Goal: Information Seeking & Learning: Learn about a topic

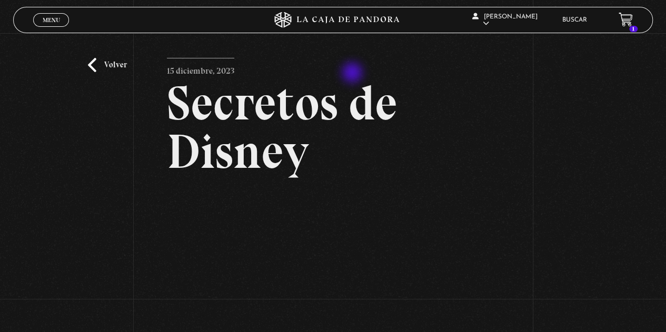
scroll to position [158, 0]
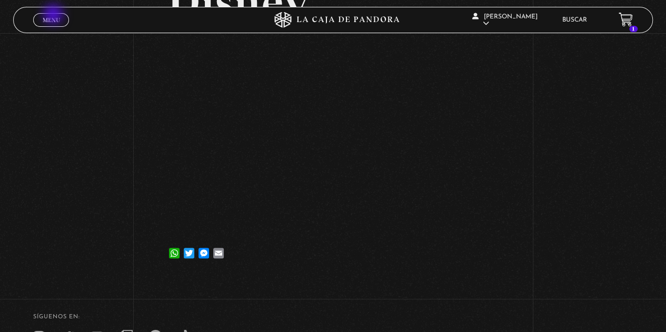
click at [54, 15] on link "Menu Cerrar" at bounding box center [51, 20] width 36 height 14
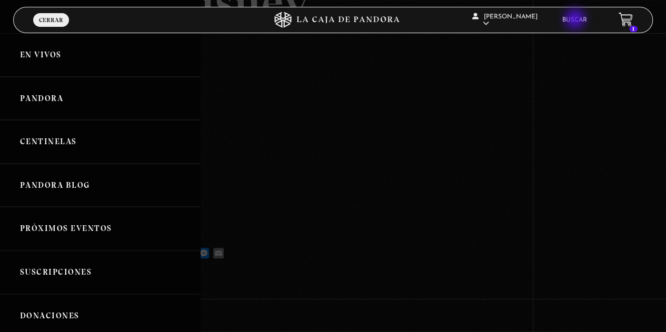
click at [584, 16] on li "Buscar" at bounding box center [574, 20] width 25 height 16
click at [583, 18] on link "Buscar" at bounding box center [574, 20] width 25 height 6
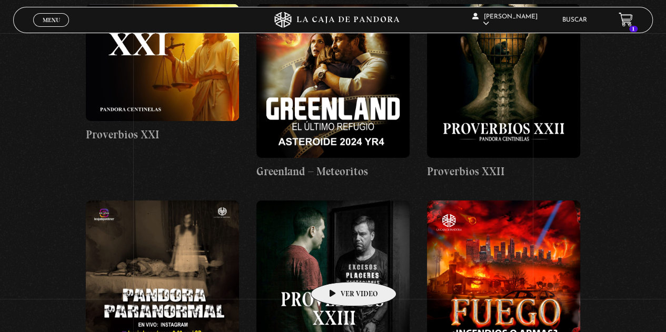
scroll to position [3687, 0]
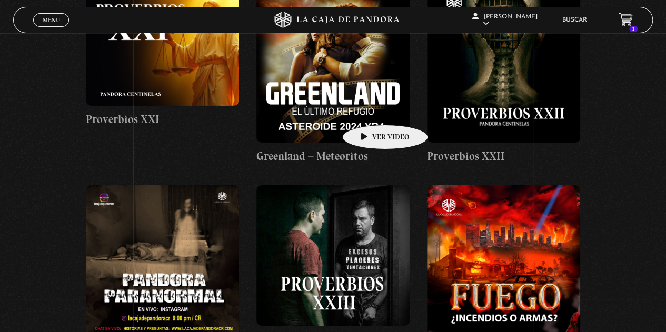
click at [369, 109] on figure at bounding box center [332, 65] width 153 height 153
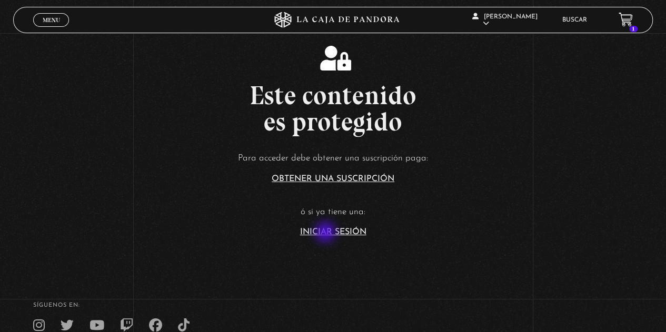
click at [327, 233] on link "Iniciar Sesión" at bounding box center [333, 232] width 66 height 8
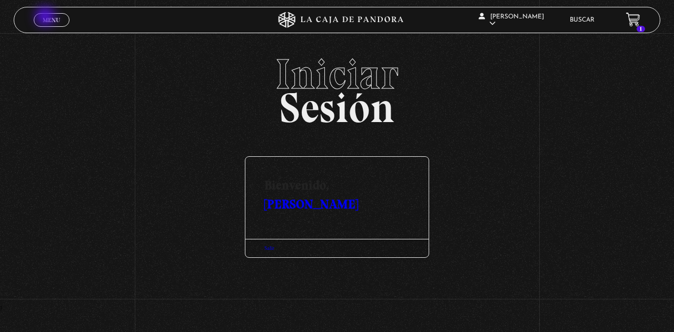
click at [46, 17] on span "Menu" at bounding box center [51, 20] width 17 height 6
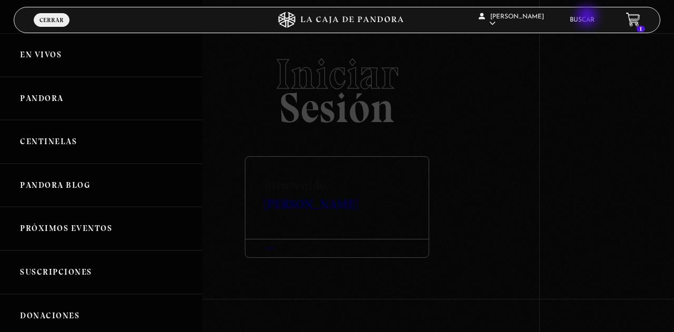
click at [588, 17] on link "Buscar" at bounding box center [582, 20] width 25 height 6
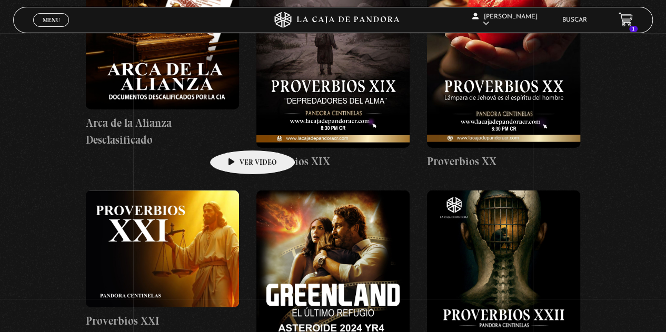
scroll to position [3590, 0]
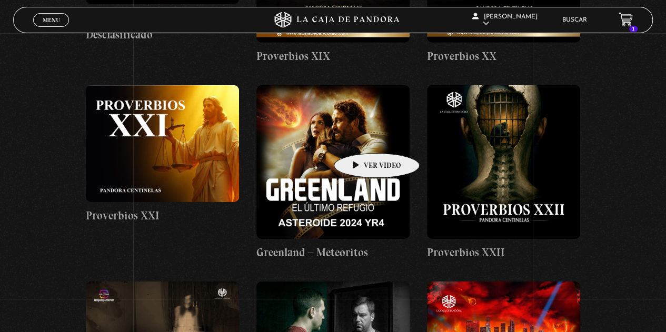
click at [360, 137] on figure at bounding box center [332, 161] width 153 height 153
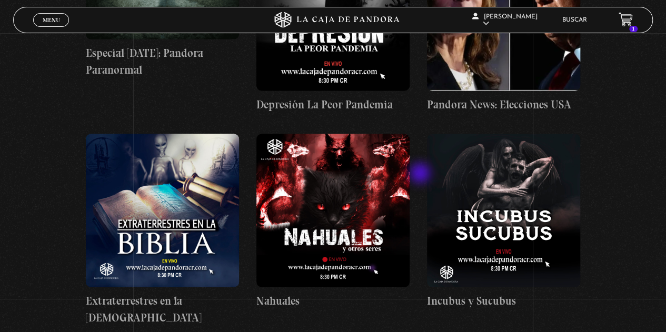
scroll to position [4960, 0]
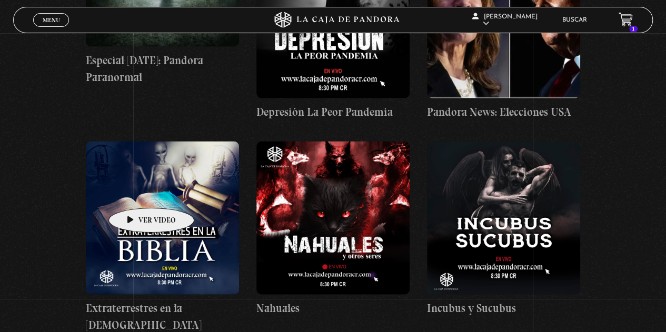
click at [135, 192] on figure at bounding box center [162, 217] width 153 height 153
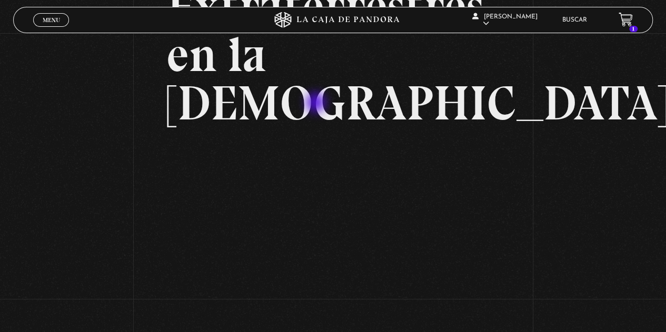
scroll to position [97, 0]
